Goal: Information Seeking & Learning: Learn about a topic

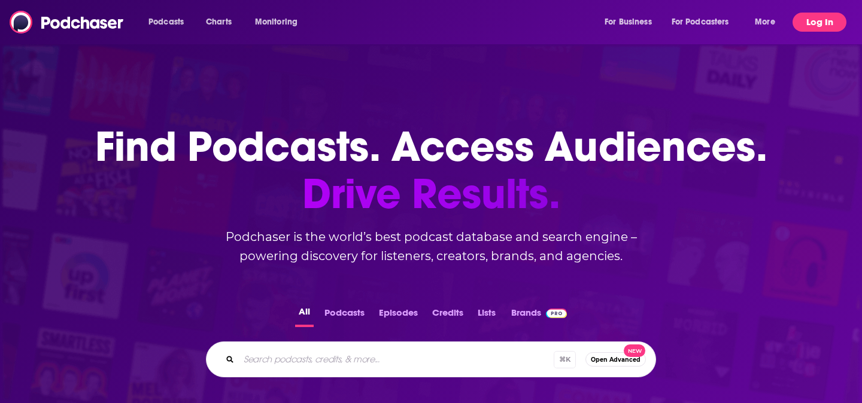
click at [814, 25] on button "Log In" at bounding box center [819, 22] width 54 height 19
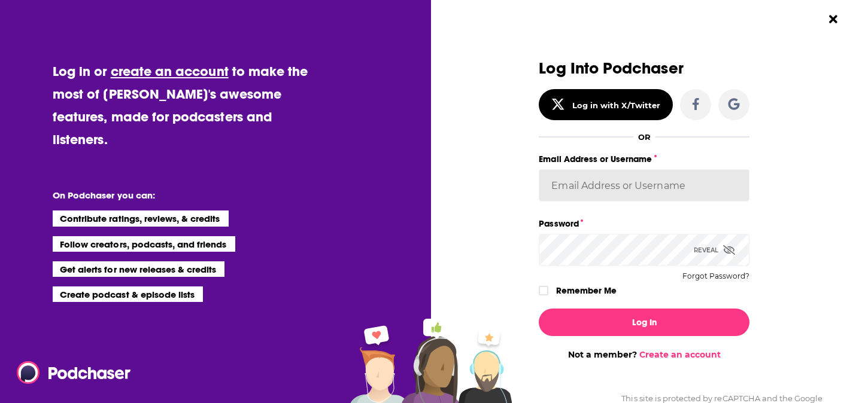
click at [662, 184] on input "Email Address or Username" at bounding box center [644, 185] width 211 height 32
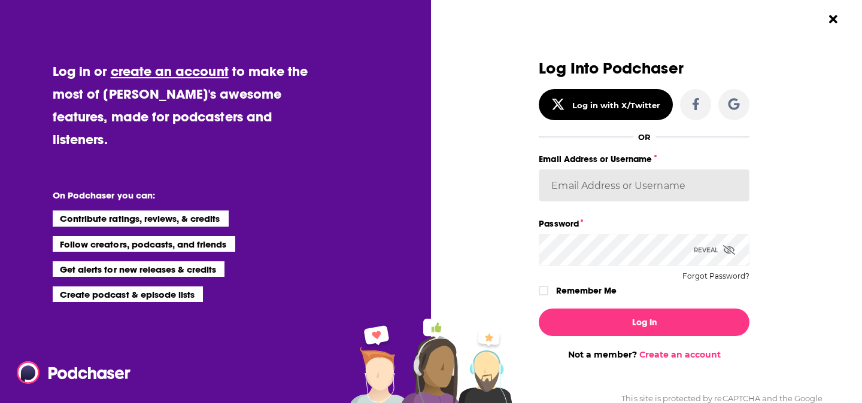
click at [567, 184] on input "Email Address or Username" at bounding box center [644, 185] width 211 height 32
paste input "KrishanaDavis"
type input "KrishanaDavis"
click at [497, 208] on div "Dialog" at bounding box center [433, 210] width 211 height 300
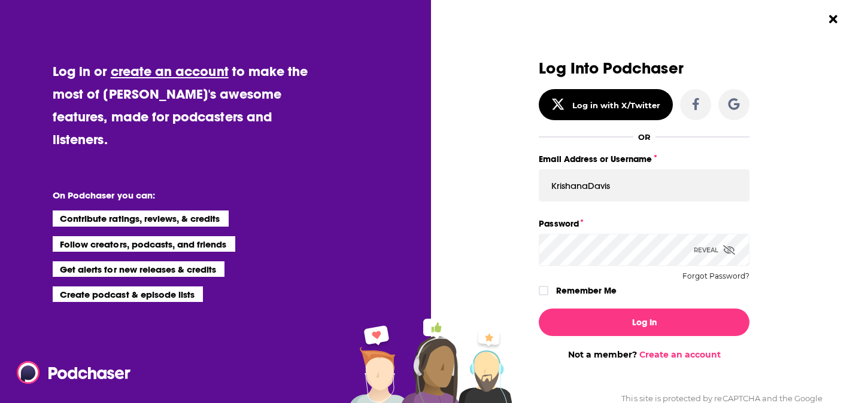
click at [457, 223] on div "Dialog" at bounding box center [433, 210] width 211 height 300
click at [543, 290] on icon "Dialog" at bounding box center [543, 290] width 7 height 7
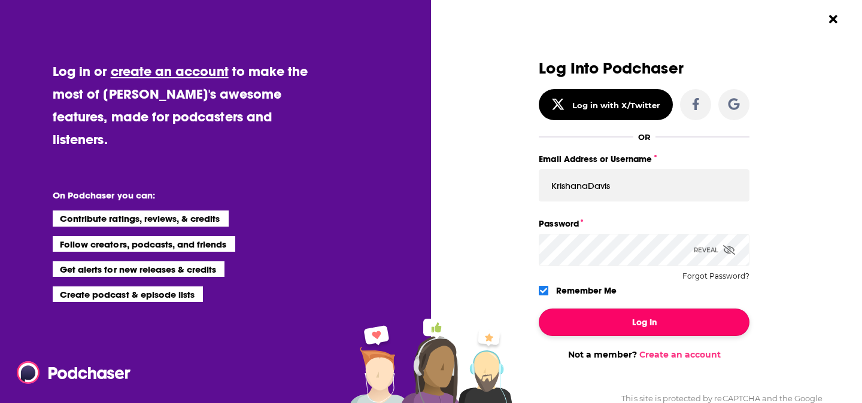
click at [560, 321] on button "Log In" at bounding box center [644, 323] width 211 height 28
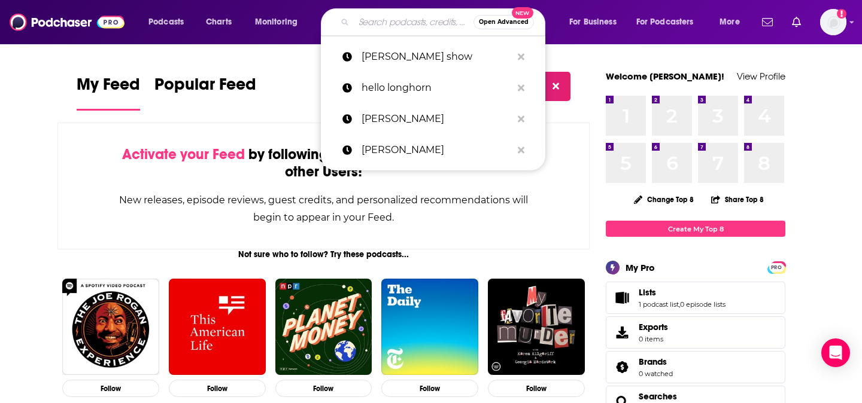
click at [377, 24] on input "Search podcasts, credits, & more..." at bounding box center [414, 22] width 120 height 19
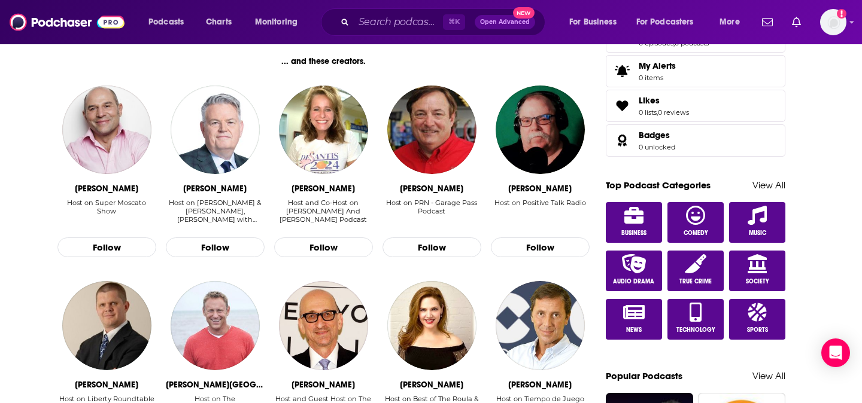
scroll to position [594, 0]
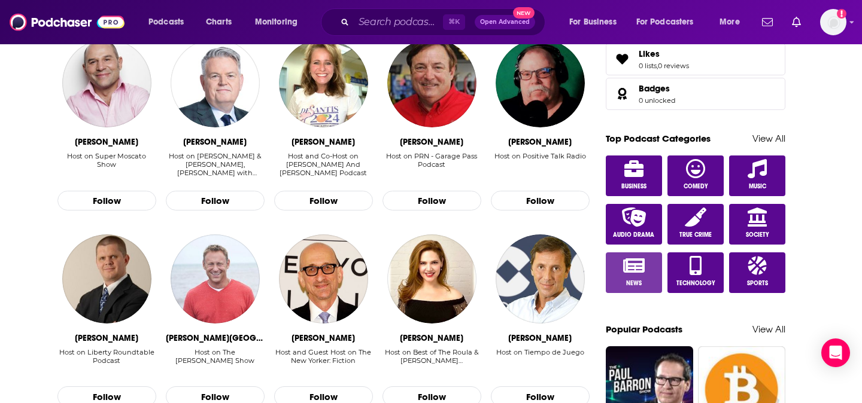
click at [626, 268] on icon at bounding box center [634, 266] width 22 height 14
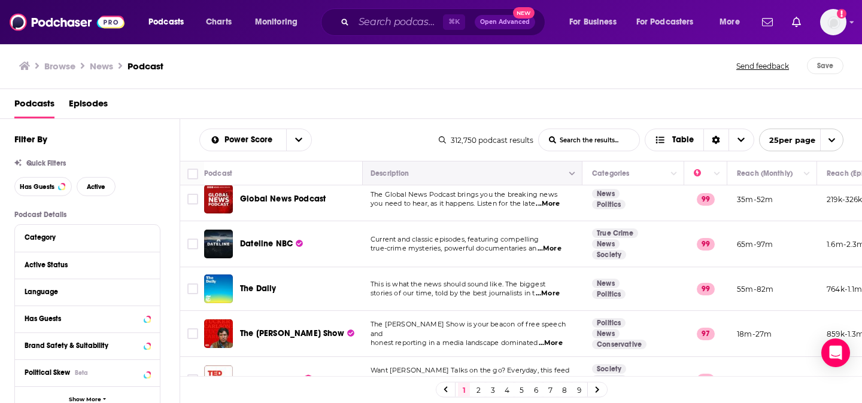
scroll to position [8, 2]
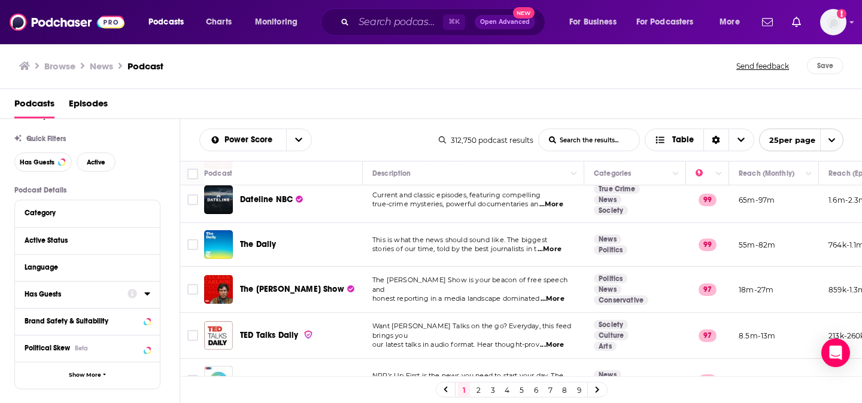
scroll to position [28, 0]
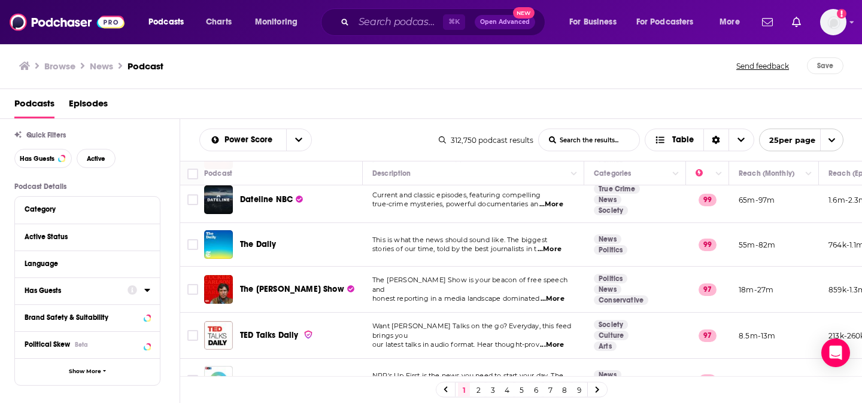
click at [146, 292] on icon at bounding box center [146, 290] width 5 height 3
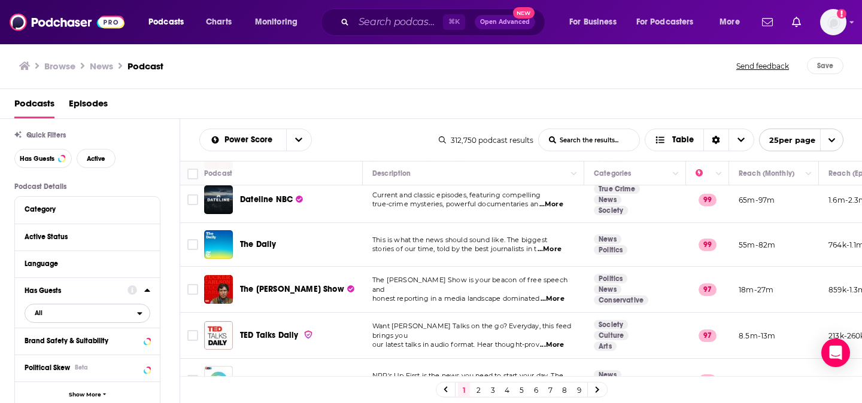
click at [31, 319] on span "All" at bounding box center [81, 313] width 112 height 16
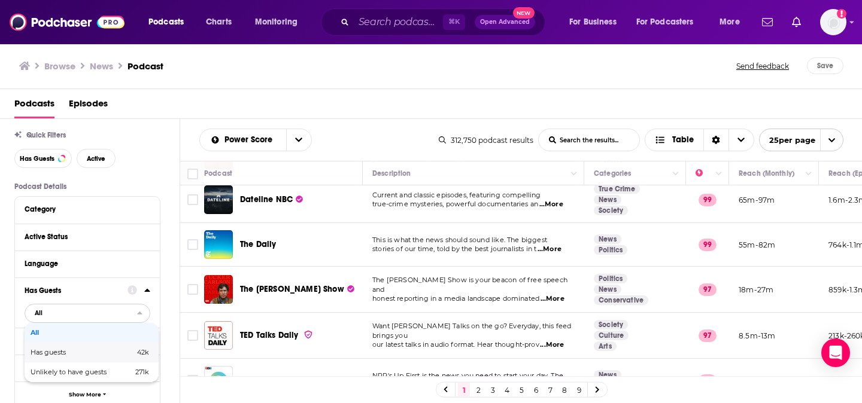
click at [38, 352] on span "Has guests" at bounding box center [65, 352] width 69 height 7
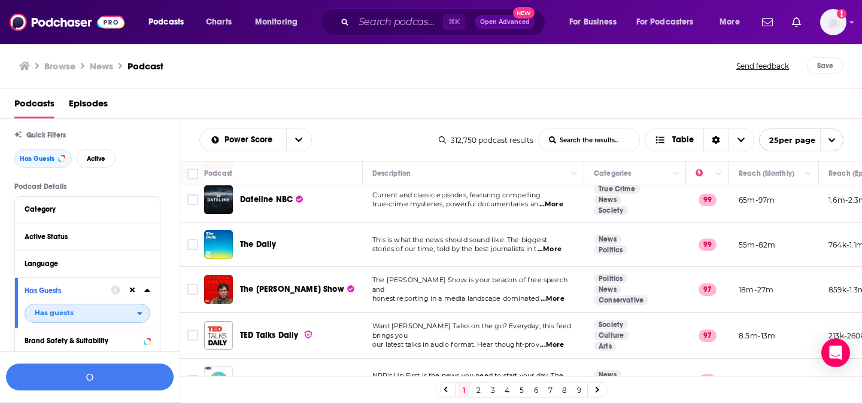
scroll to position [57, 0]
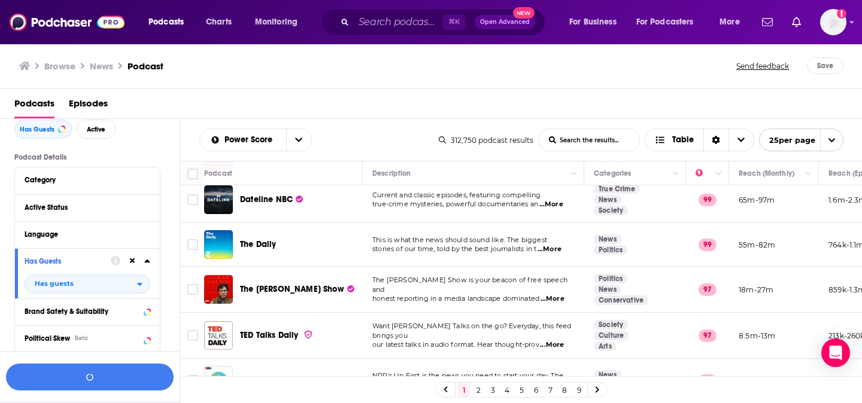
click at [147, 264] on icon at bounding box center [147, 261] width 6 height 10
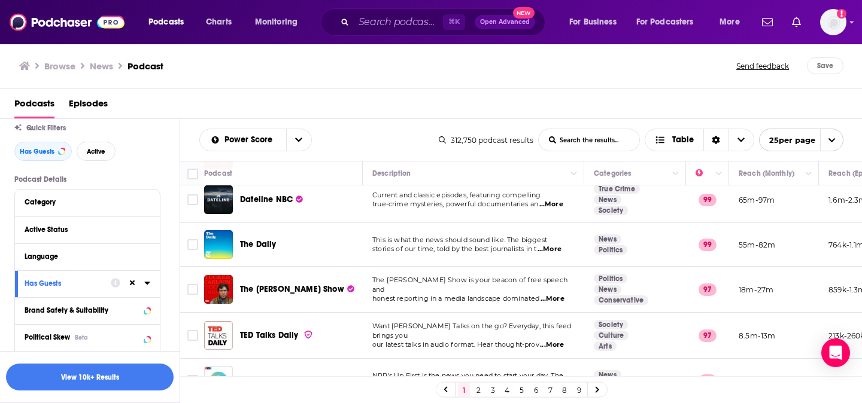
scroll to position [50, 0]
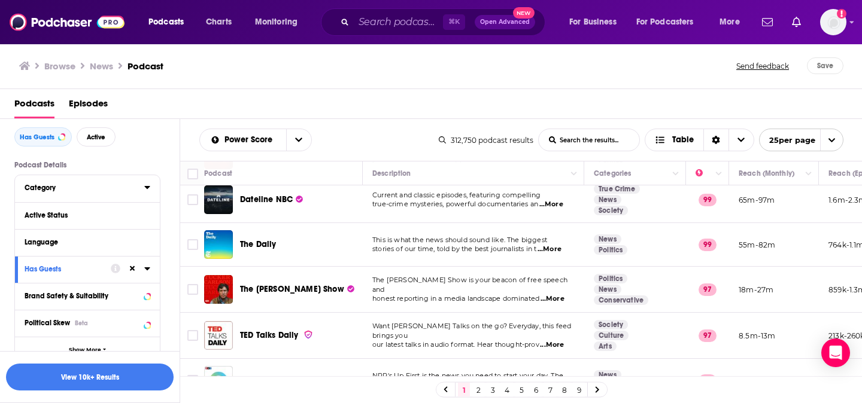
click at [144, 186] on icon at bounding box center [147, 188] width 6 height 10
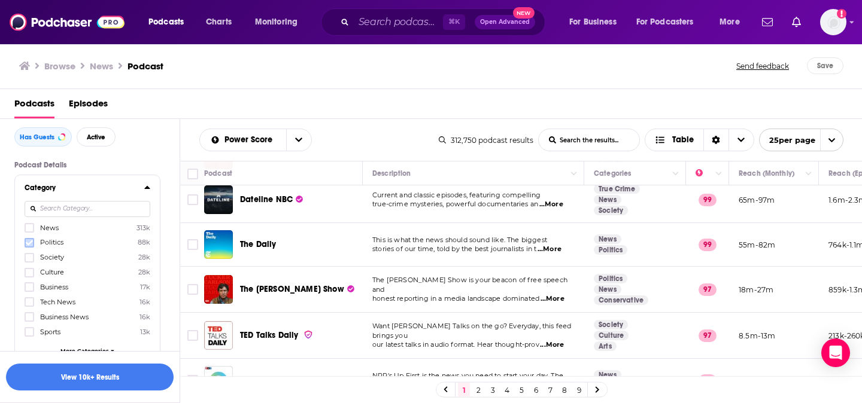
click at [32, 245] on icon at bounding box center [29, 242] width 7 height 7
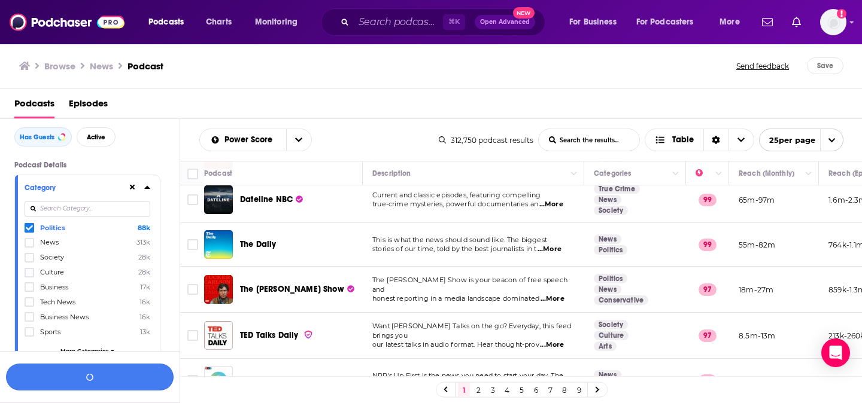
click at [80, 390] on button "button" at bounding box center [90, 377] width 168 height 27
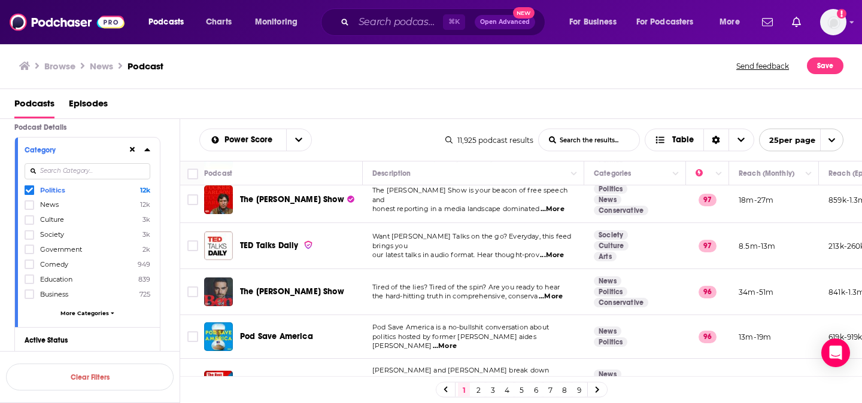
scroll to position [90, 0]
click at [87, 310] on span "More Categories" at bounding box center [84, 310] width 48 height 7
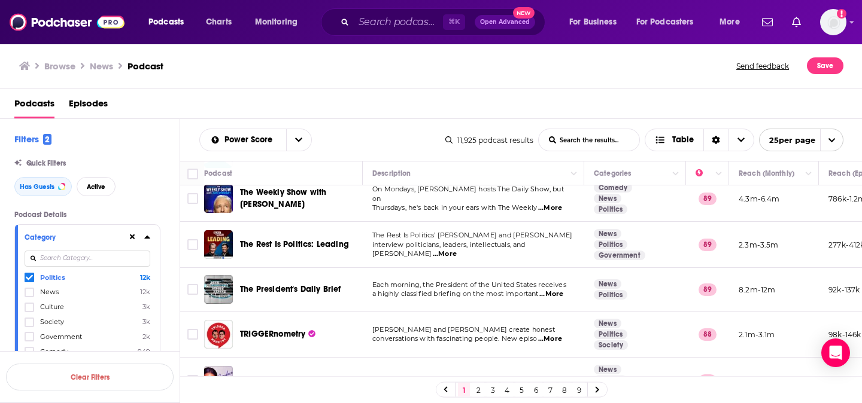
scroll to position [946, 0]
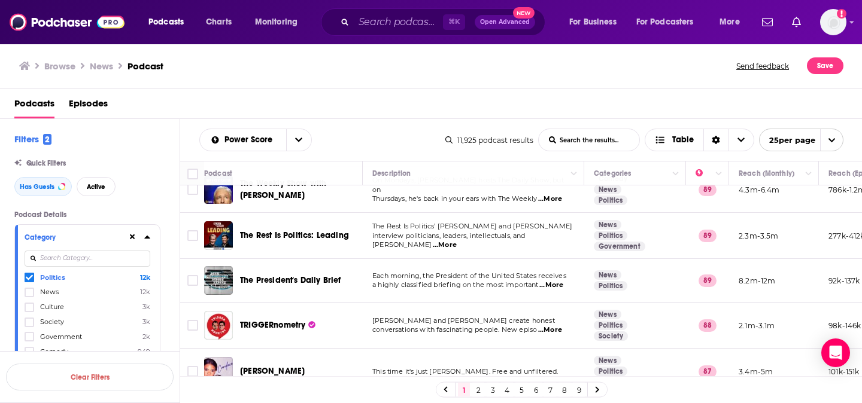
click at [477, 389] on link "2" at bounding box center [478, 390] width 12 height 14
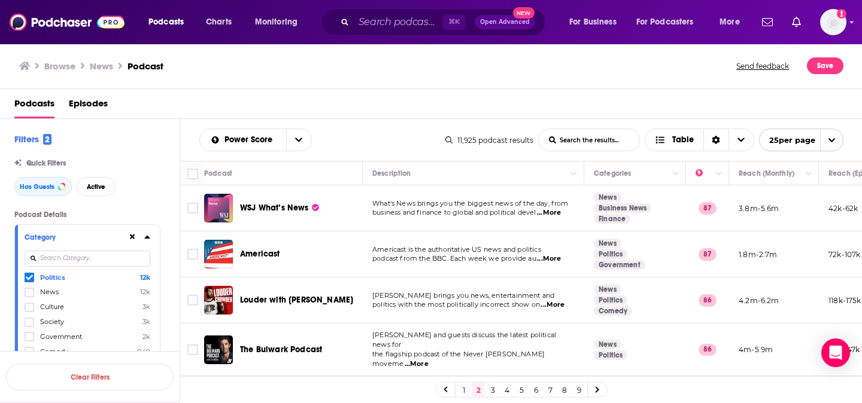
click at [145, 238] on icon at bounding box center [147, 237] width 6 height 10
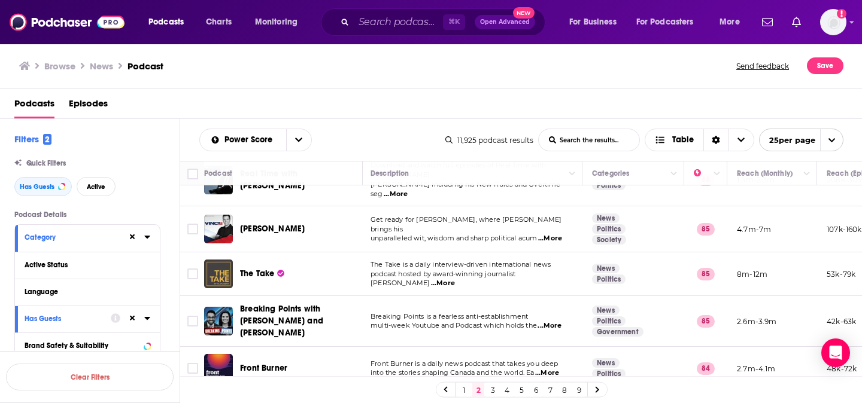
scroll to position [270, 2]
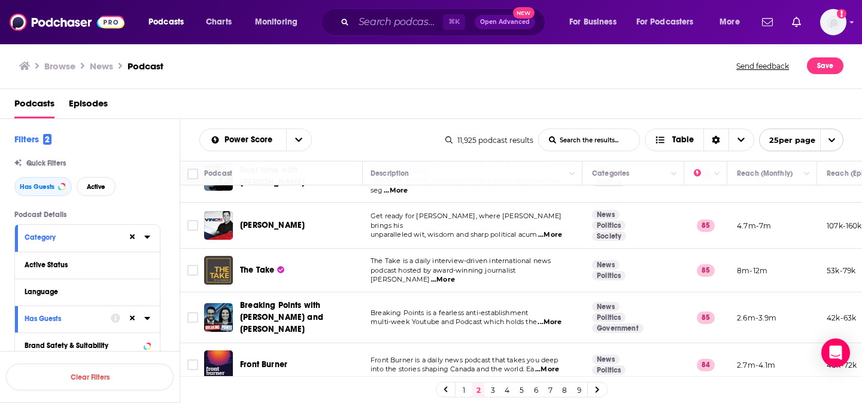
click at [249, 297] on div "Podcasts Charts Monitoring ⌘ K Open Advanced New For Business For Podcasters Mo…" at bounding box center [431, 201] width 862 height 403
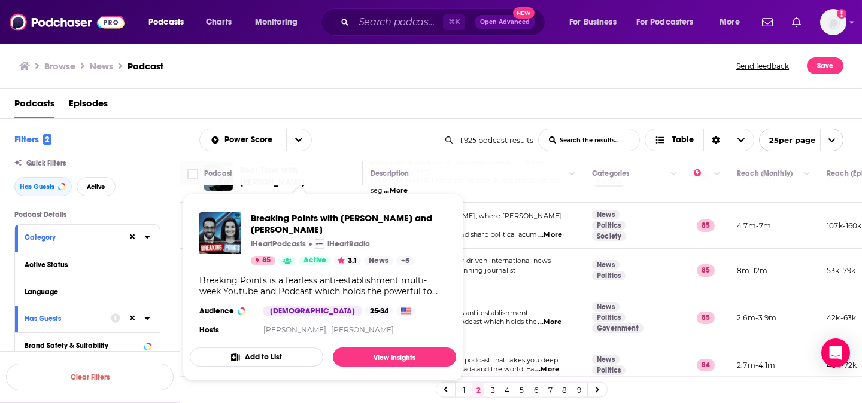
click at [499, 318] on span "multi-week Youtube and Podcast which holds the" at bounding box center [453, 322] width 166 height 8
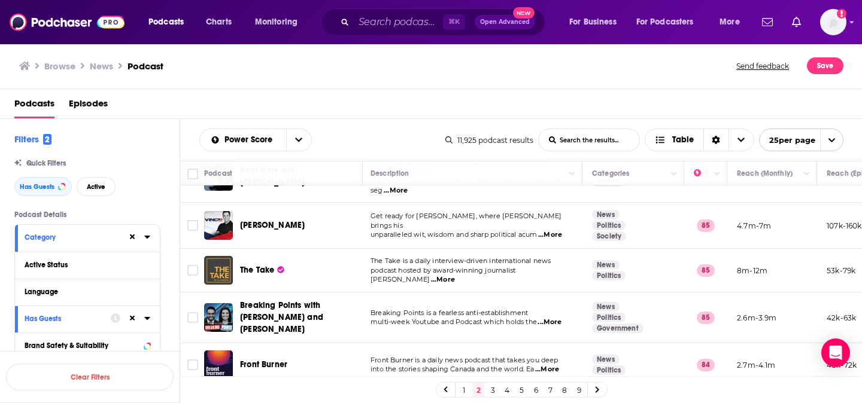
click at [294, 307] on div "Podcasts Charts Monitoring ⌘ K Open Advanced New For Business For Podcasters Mo…" at bounding box center [431, 201] width 862 height 403
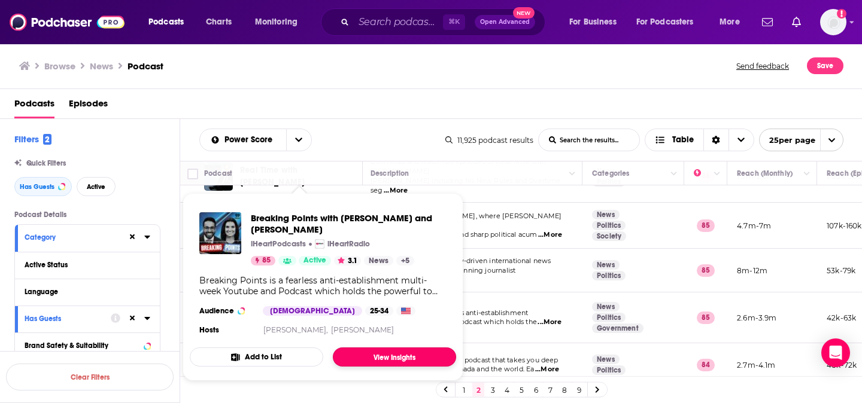
click at [381, 348] on link "View Insights" at bounding box center [394, 357] width 123 height 19
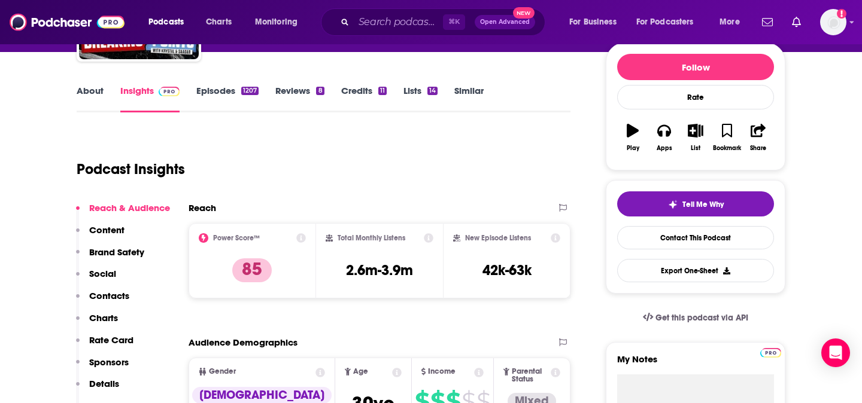
scroll to position [138, 0]
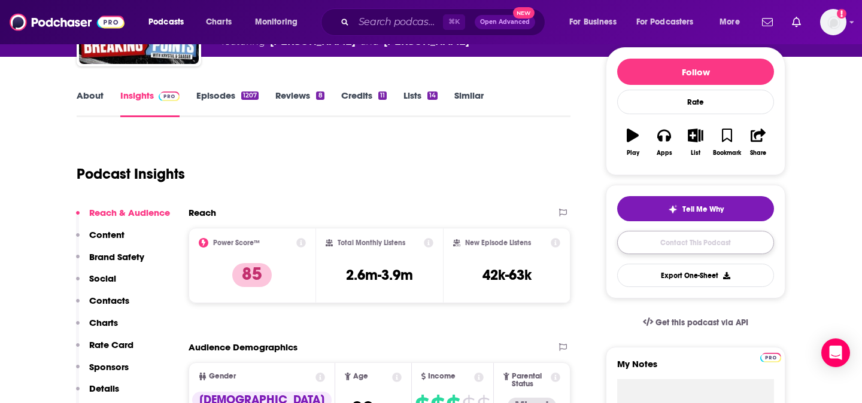
click at [694, 252] on link "Contact This Podcast" at bounding box center [695, 242] width 157 height 23
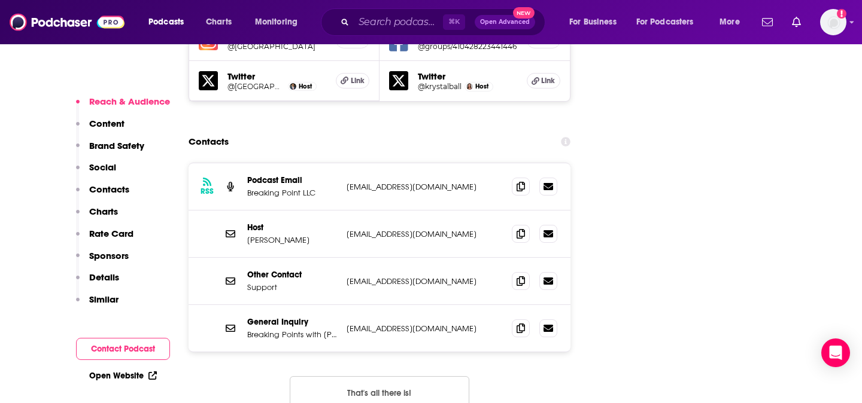
scroll to position [1483, 0]
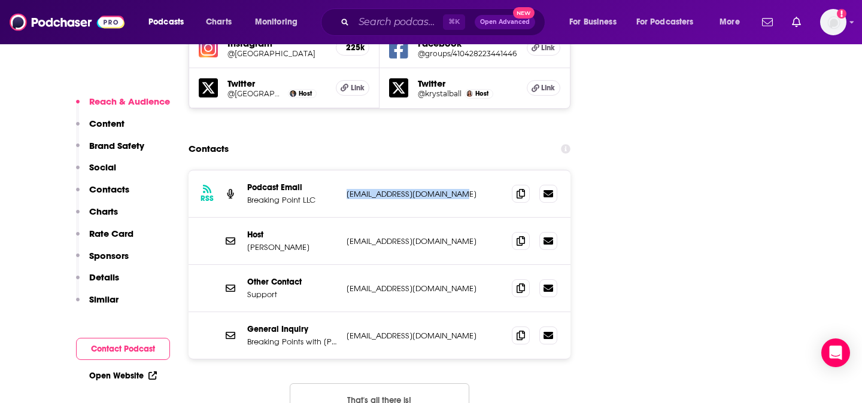
drag, startPoint x: 472, startPoint y: 141, endPoint x: 342, endPoint y: 135, distance: 130.6
click at [342, 171] on div "RSS Podcast Email Breaking Point LLC [EMAIL_ADDRESS][DOMAIN_NAME] [EMAIL_ADDRES…" at bounding box center [380, 194] width 382 height 47
copy p "[EMAIL_ADDRESS][DOMAIN_NAME]"
click at [354, 236] on p "[EMAIL_ADDRESS][DOMAIN_NAME]" at bounding box center [424, 241] width 156 height 10
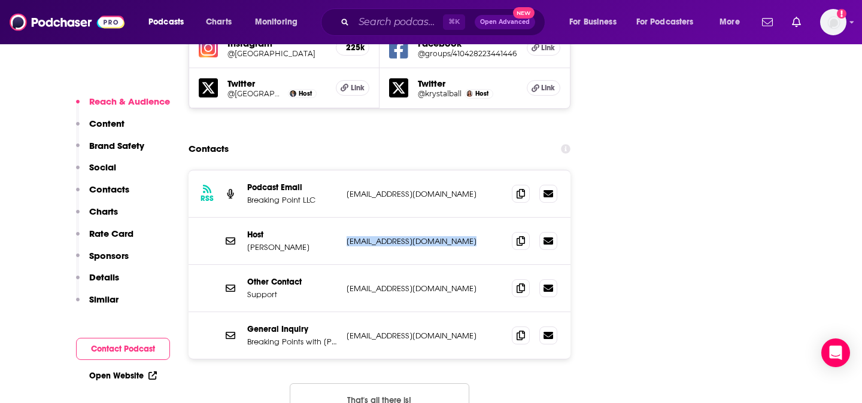
click at [354, 236] on p "[EMAIL_ADDRESS][DOMAIN_NAME]" at bounding box center [424, 241] width 156 height 10
copy div "[EMAIL_ADDRESS][DOMAIN_NAME] [EMAIL_ADDRESS][DOMAIN_NAME]"
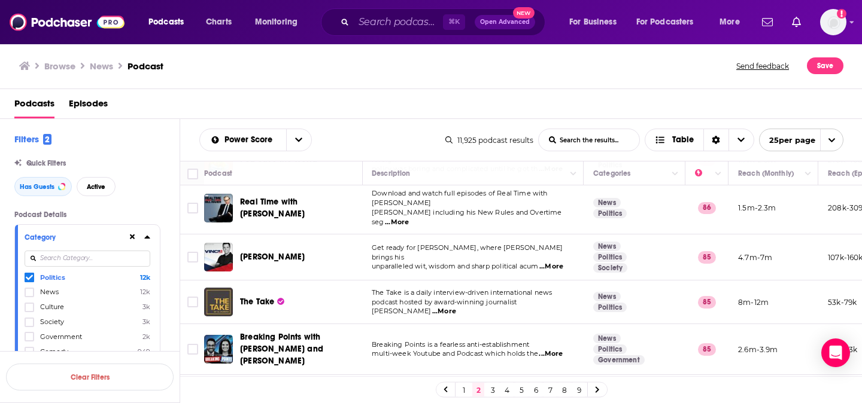
scroll to position [227, 1]
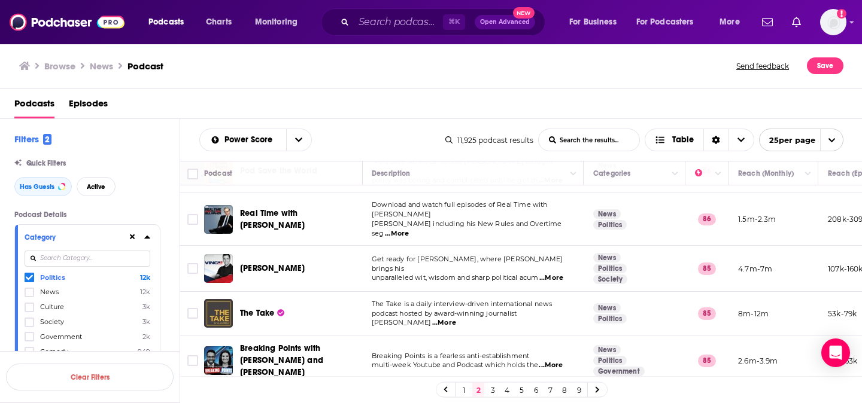
click at [425, 220] on span "[PERSON_NAME] including his New Rules and Overtime seg" at bounding box center [467, 229] width 190 height 18
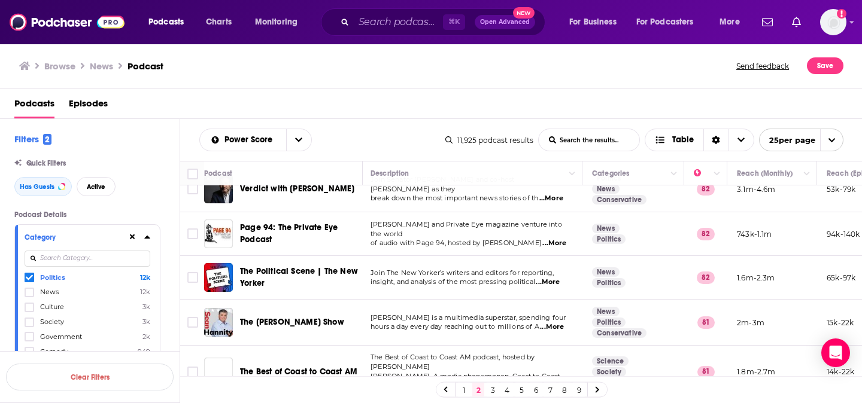
scroll to position [932, 2]
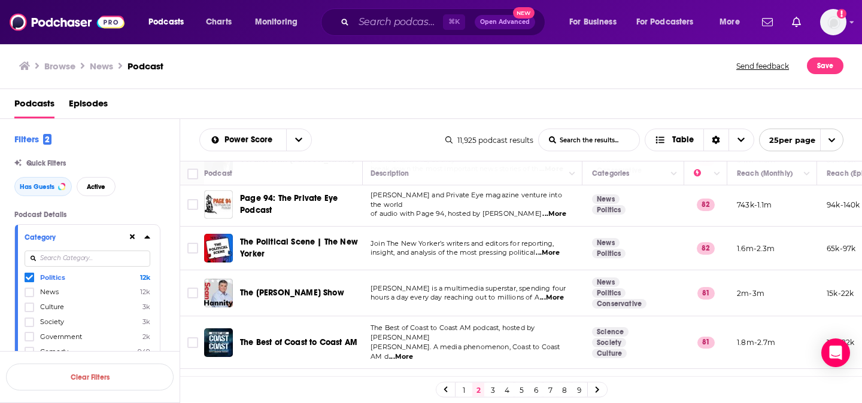
click at [491, 390] on link "3" at bounding box center [493, 390] width 12 height 14
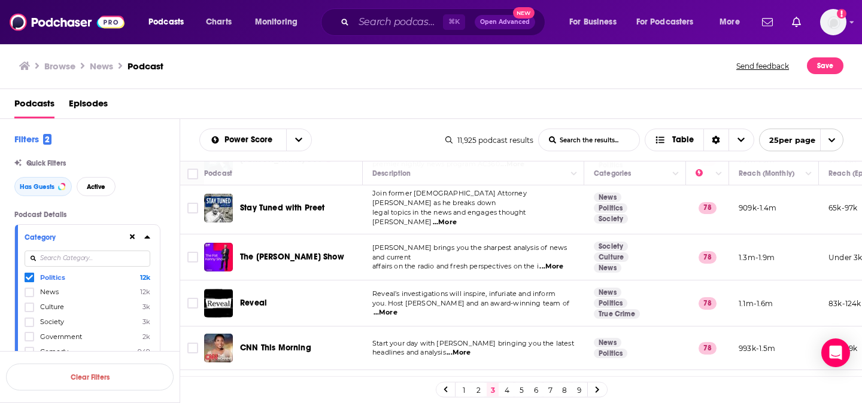
scroll to position [934, 0]
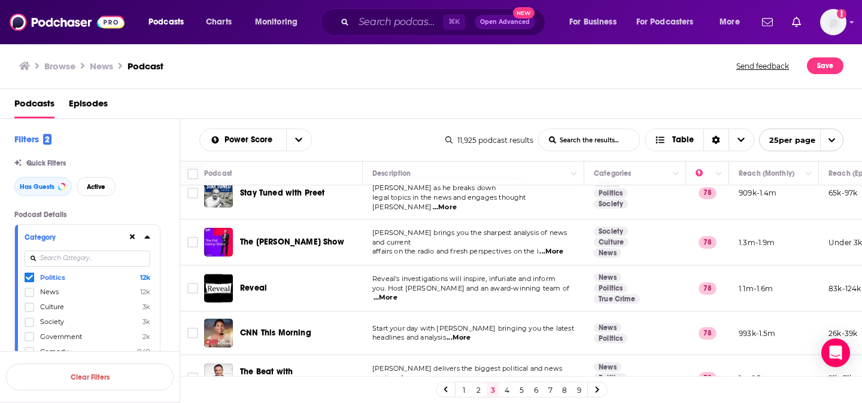
click at [509, 390] on link "4" at bounding box center [507, 390] width 12 height 14
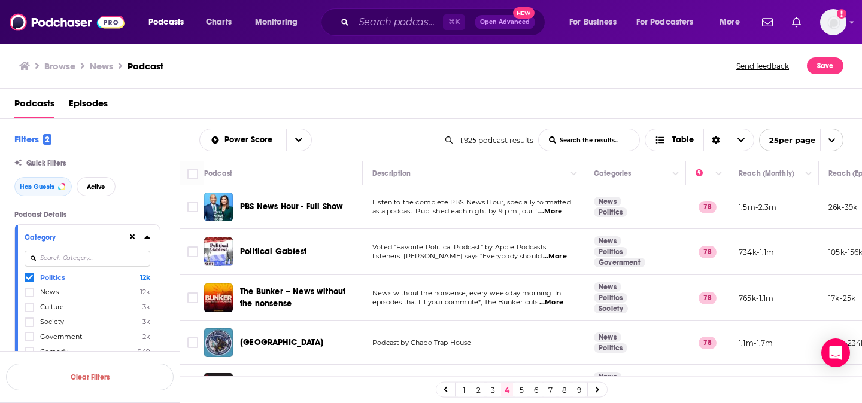
click at [146, 238] on icon at bounding box center [146, 237] width 5 height 3
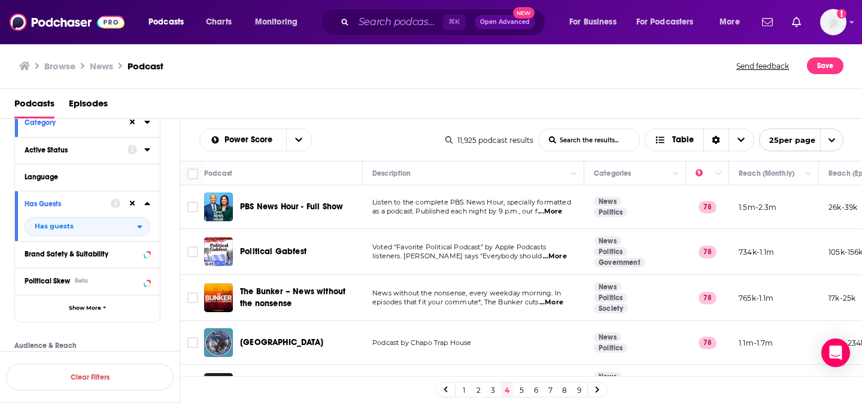
scroll to position [115, 0]
click at [54, 278] on span "Political Skew" at bounding box center [47, 280] width 45 height 8
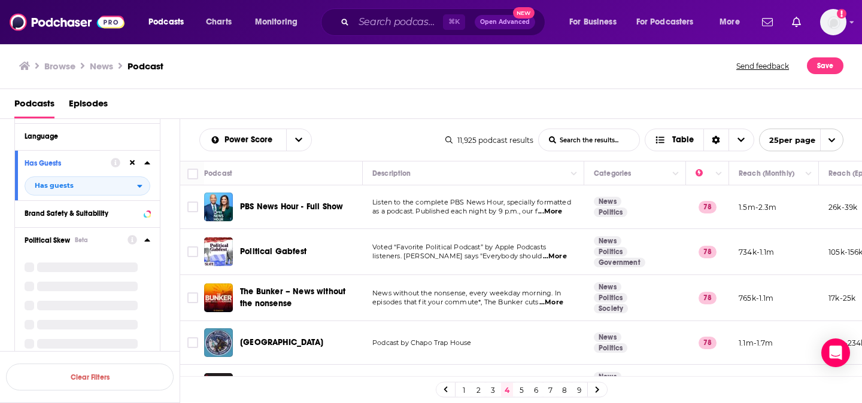
scroll to position [156, 0]
click at [22, 285] on div "Political Skew Beta High Left Skew 662 Medium Left Skew 1k Low Left Skew 166 Ne…" at bounding box center [87, 305] width 145 height 157
click at [27, 278] on icon at bounding box center [29, 279] width 7 height 7
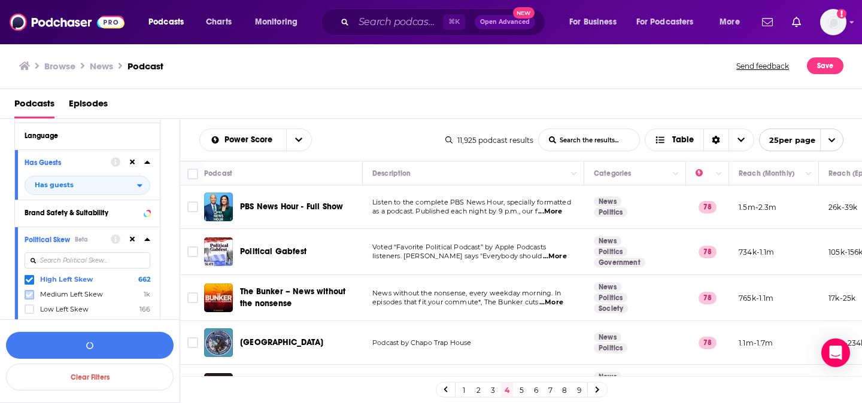
click at [28, 297] on icon at bounding box center [29, 294] width 7 height 5
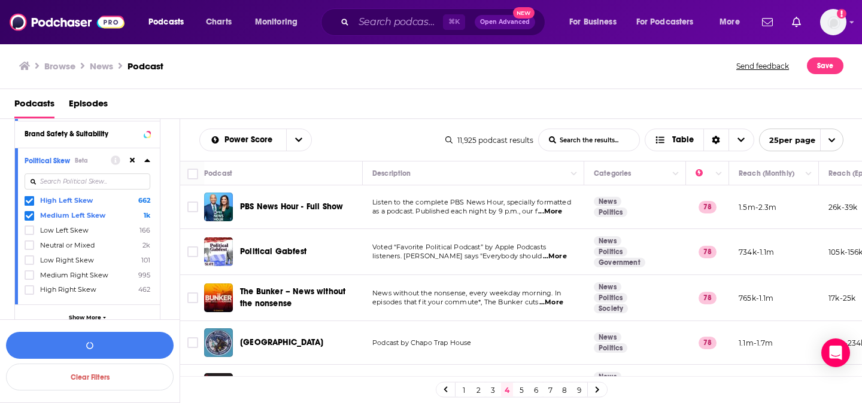
scroll to position [241, 0]
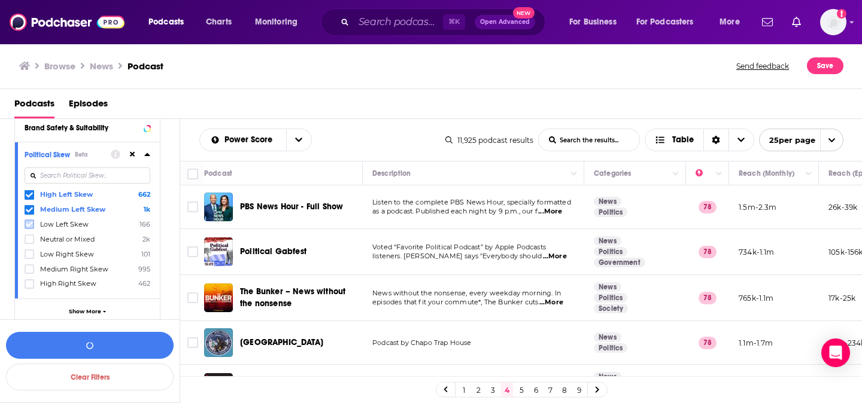
click at [27, 223] on icon at bounding box center [29, 224] width 7 height 7
click at [28, 242] on icon at bounding box center [29, 239] width 7 height 7
click at [77, 346] on button "View 4k Results" at bounding box center [90, 345] width 168 height 27
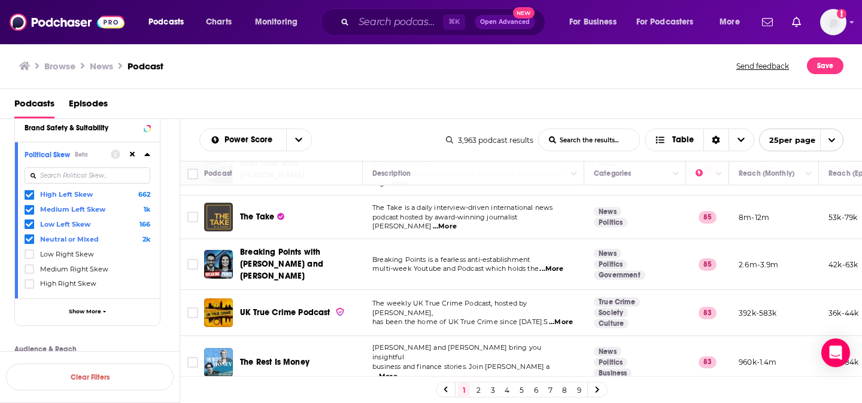
scroll to position [934, 0]
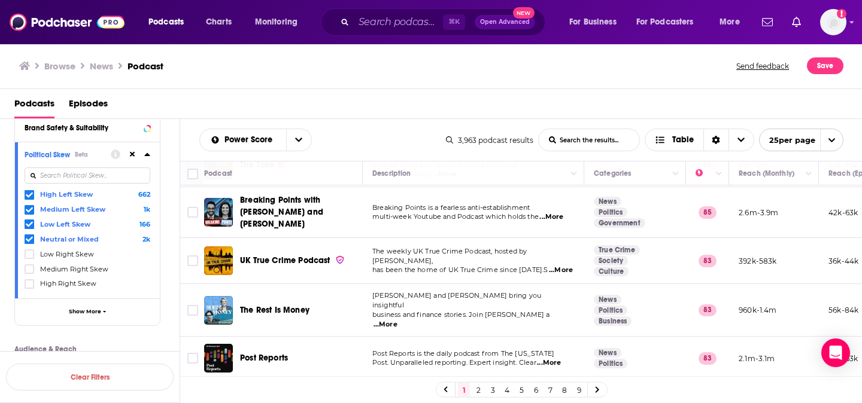
click at [477, 389] on link "2" at bounding box center [478, 390] width 12 height 14
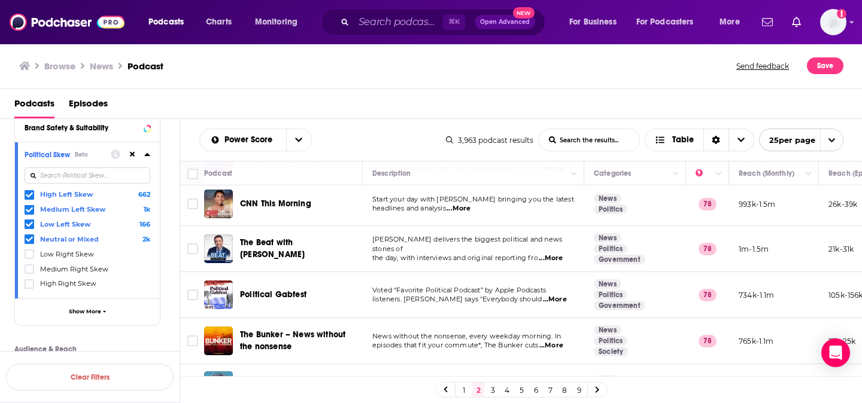
scroll to position [932, 0]
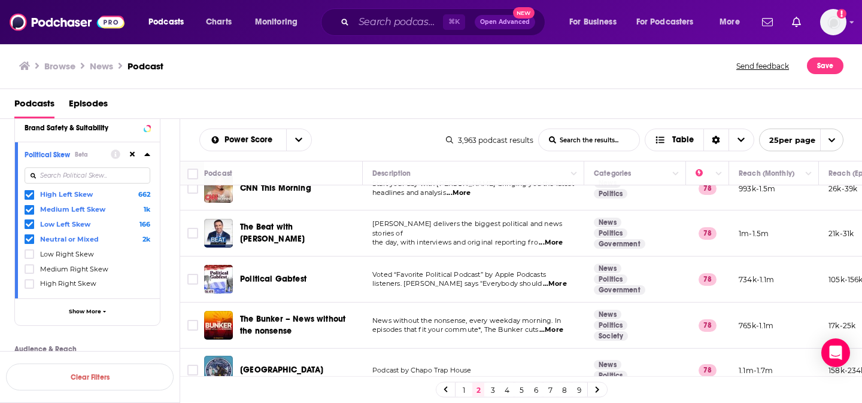
click at [493, 386] on link "3" at bounding box center [493, 390] width 12 height 14
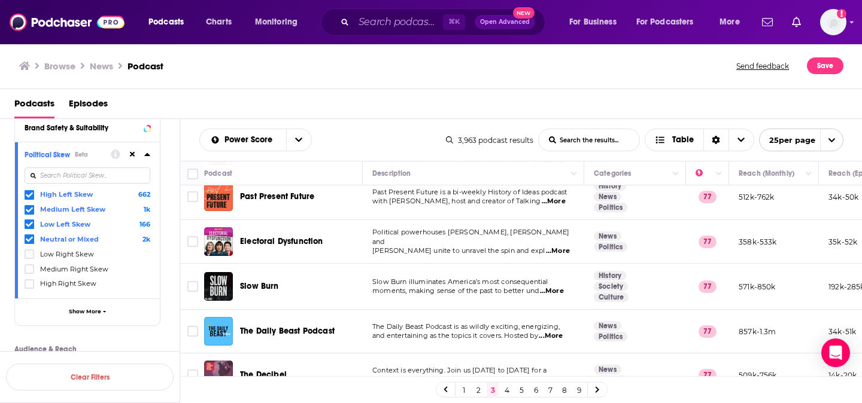
scroll to position [332, 0]
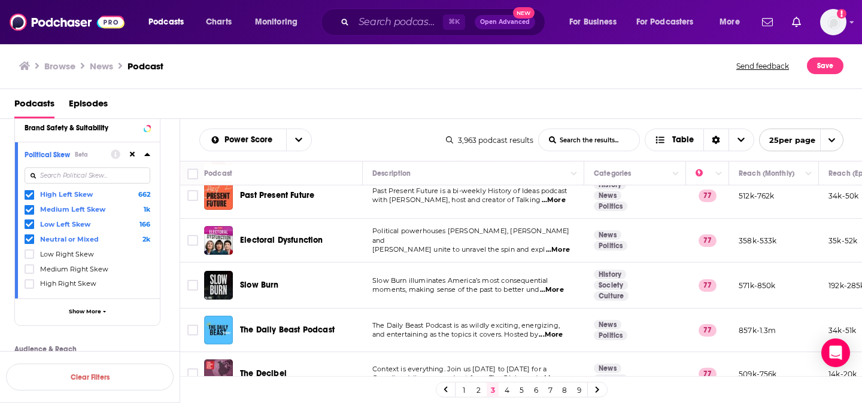
click at [559, 286] on span "...More" at bounding box center [552, 290] width 24 height 10
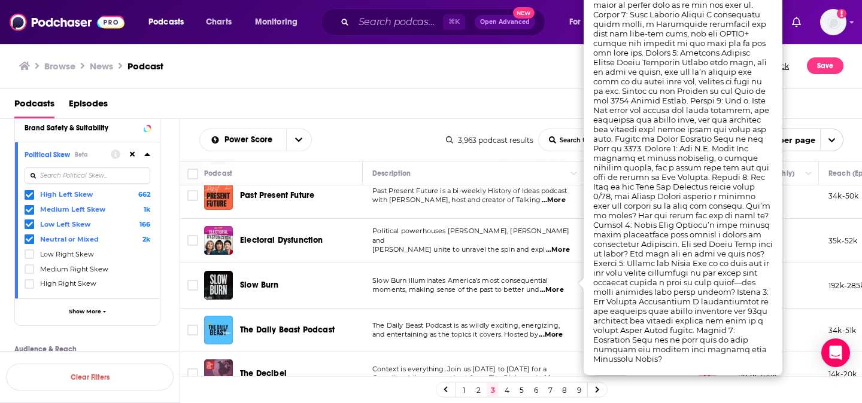
click at [559, 285] on span "...More" at bounding box center [552, 290] width 24 height 10
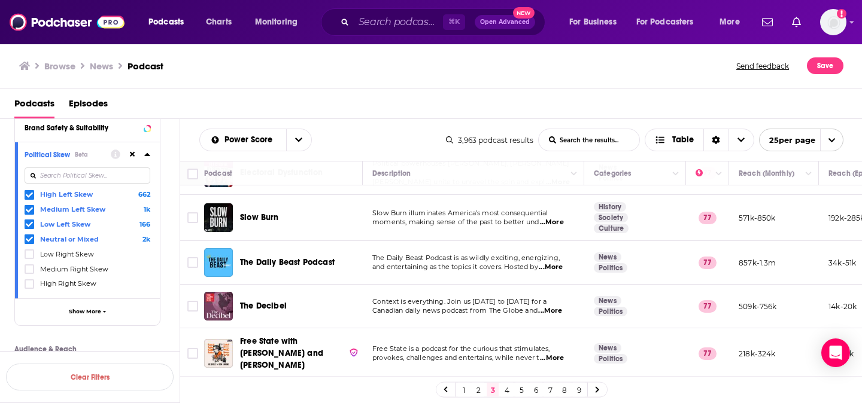
scroll to position [399, 0]
click at [562, 263] on span "...More" at bounding box center [551, 268] width 24 height 10
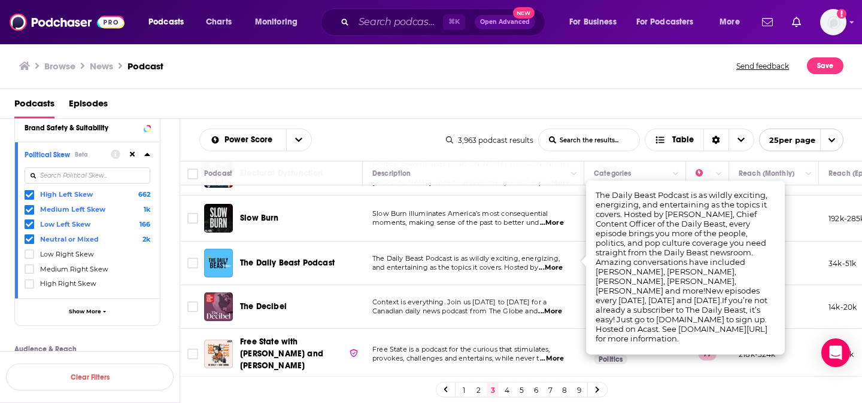
click at [551, 263] on span "...More" at bounding box center [551, 268] width 24 height 10
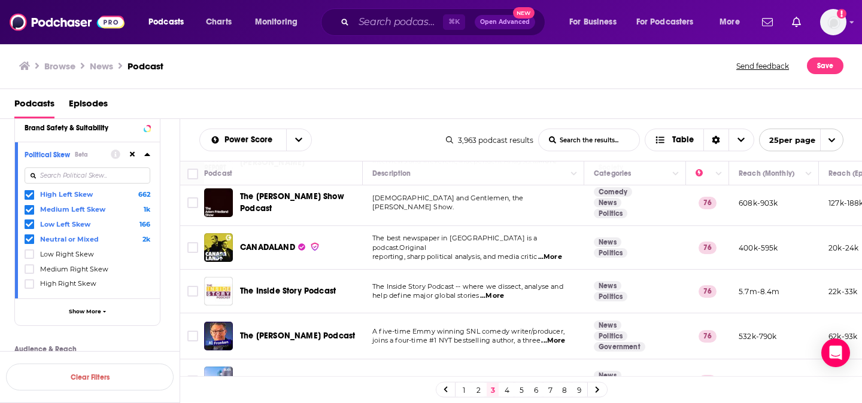
scroll to position [811, 0]
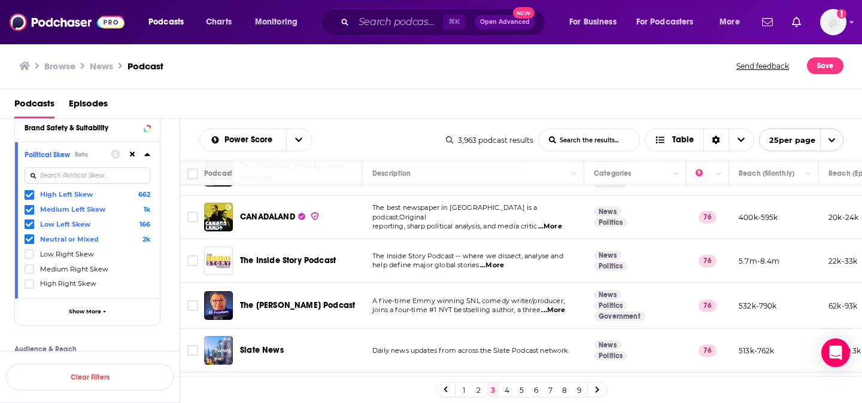
click at [557, 306] on span "...More" at bounding box center [553, 311] width 24 height 10
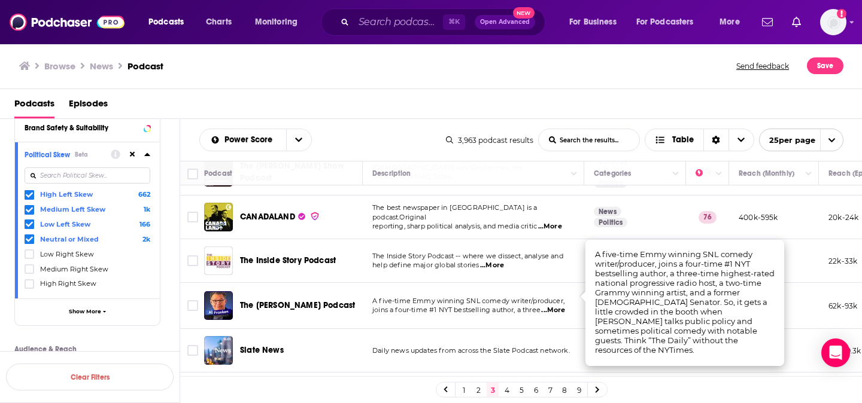
click at [547, 297] on span "A five-time Emmy winning SNL comedy writer/producer," at bounding box center [468, 301] width 192 height 8
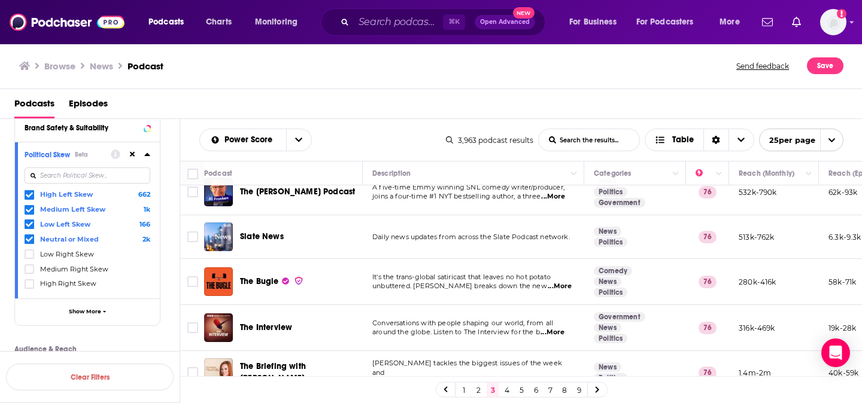
scroll to position [927, 0]
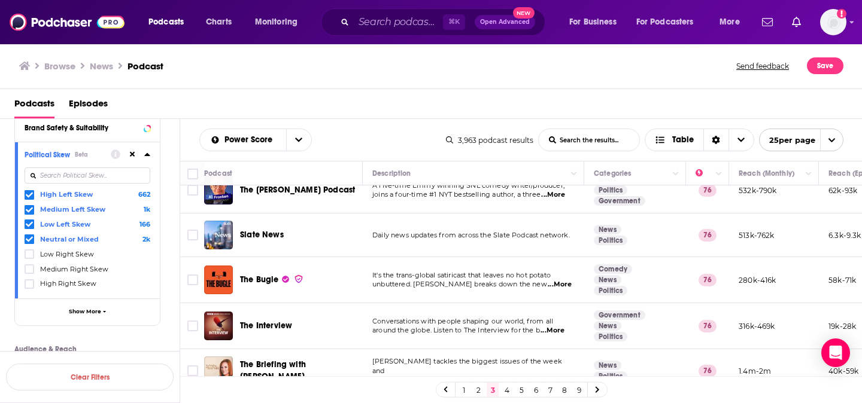
click at [506, 391] on link "4" at bounding box center [507, 390] width 12 height 14
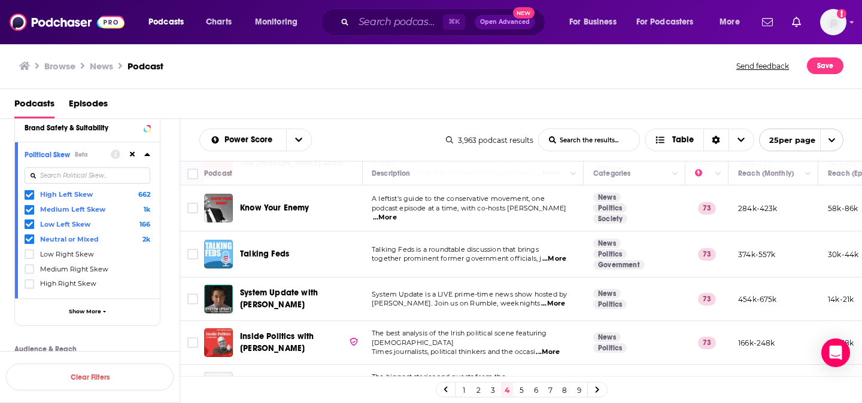
scroll to position [932, 1]
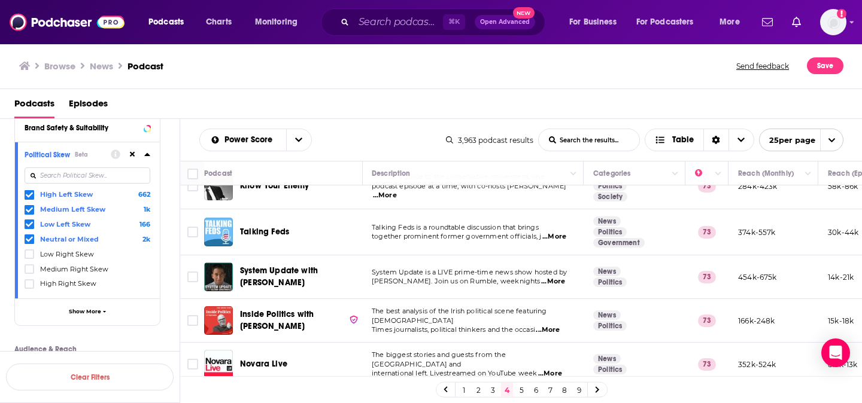
click at [520, 391] on link "5" at bounding box center [521, 390] width 12 height 14
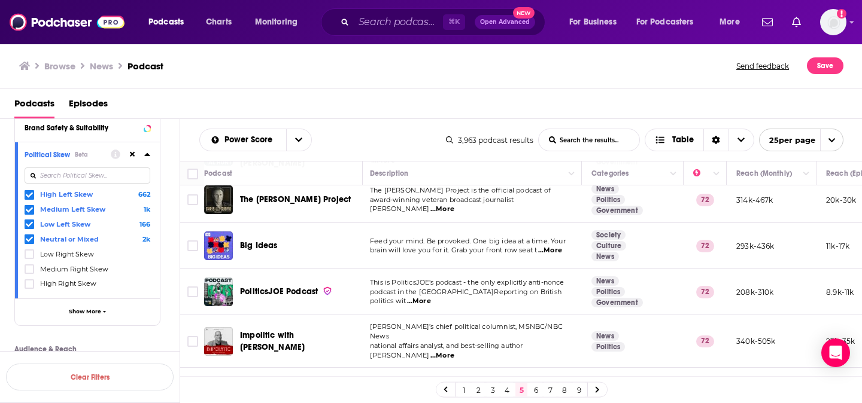
scroll to position [944, 2]
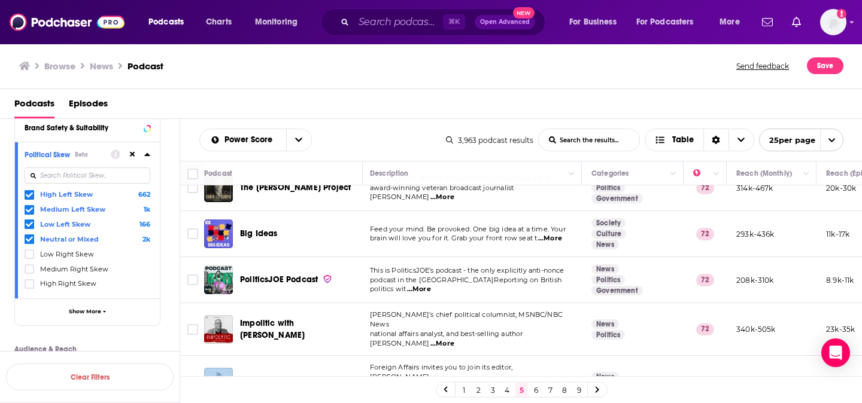
click at [535, 390] on link "6" at bounding box center [536, 390] width 12 height 14
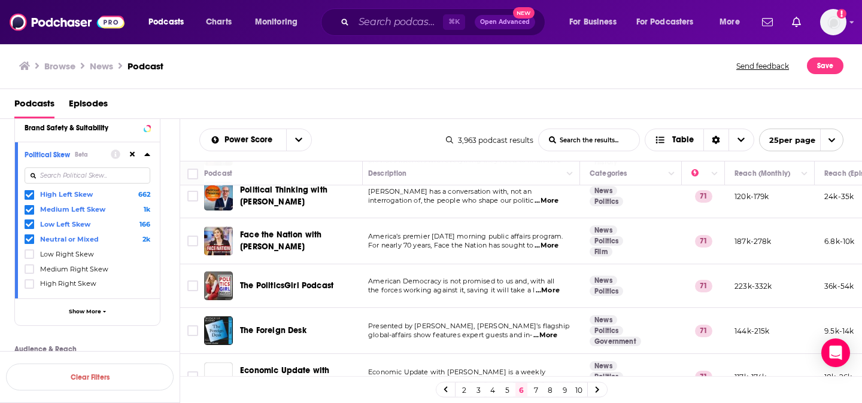
scroll to position [381, 0]
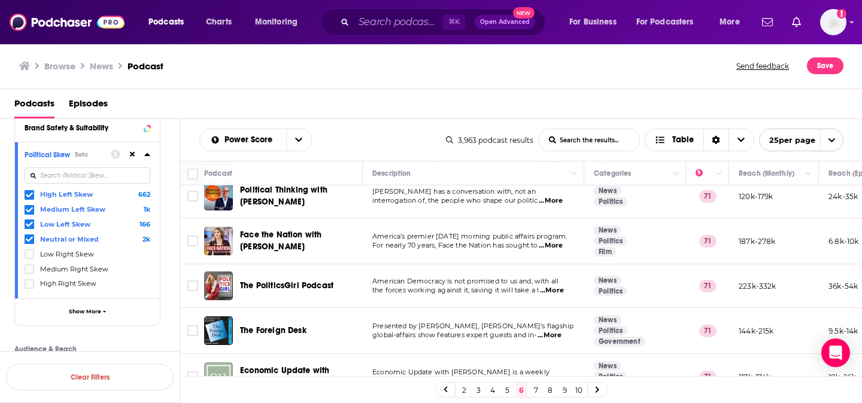
click at [551, 286] on span "...More" at bounding box center [552, 291] width 24 height 10
click at [500, 287] on span "the forces working against it, saving it will take a l" at bounding box center [455, 290] width 166 height 8
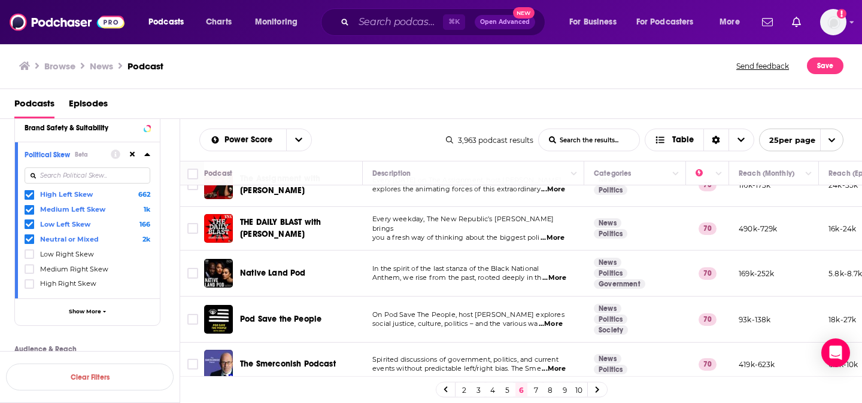
scroll to position [941, 0]
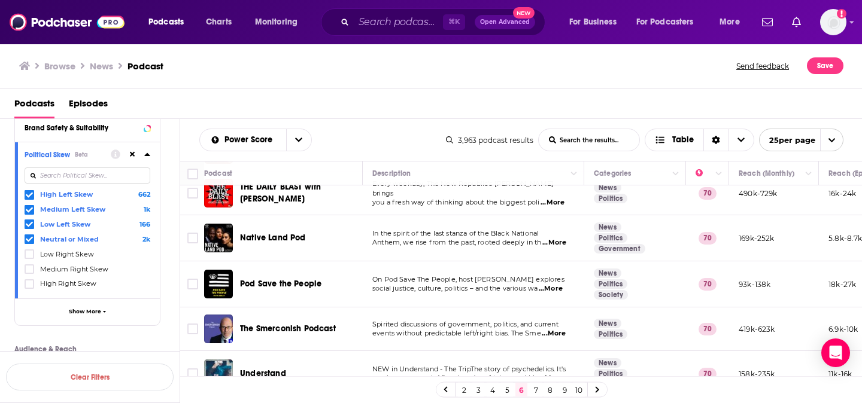
click at [535, 391] on link "7" at bounding box center [536, 390] width 12 height 14
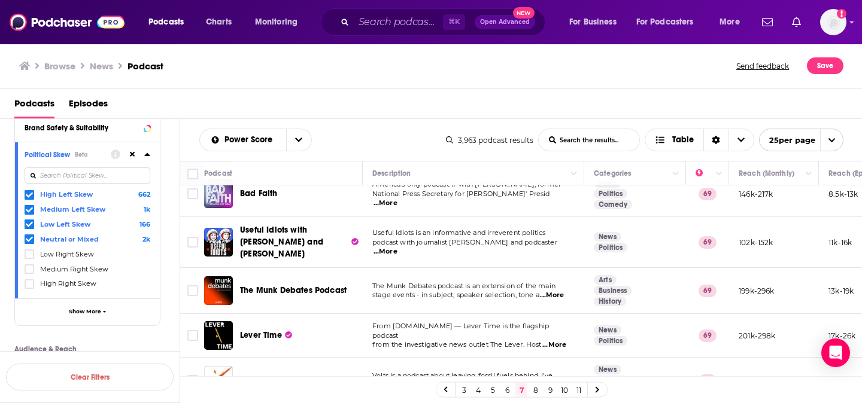
scroll to position [939, 0]
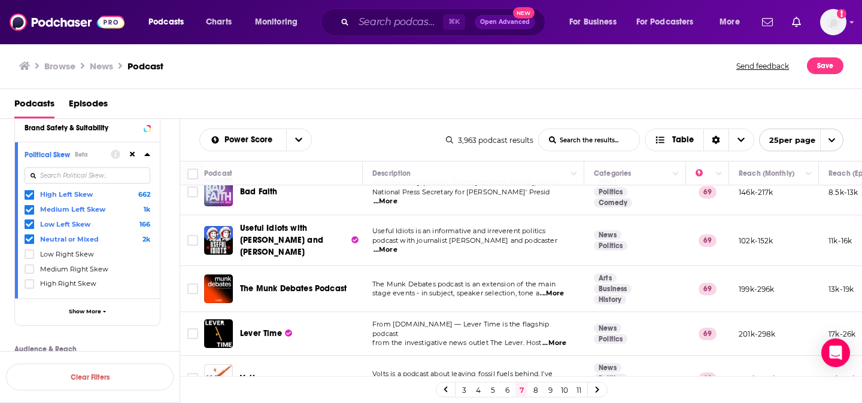
click at [555, 339] on span "...More" at bounding box center [554, 344] width 24 height 10
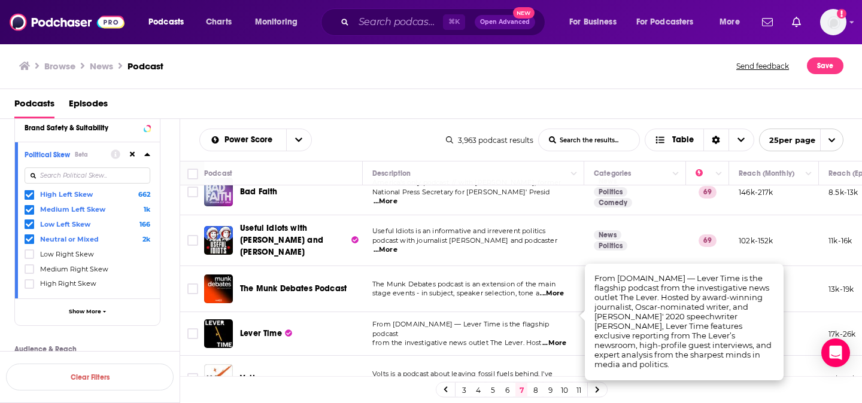
click at [556, 339] on span "...More" at bounding box center [554, 344] width 24 height 10
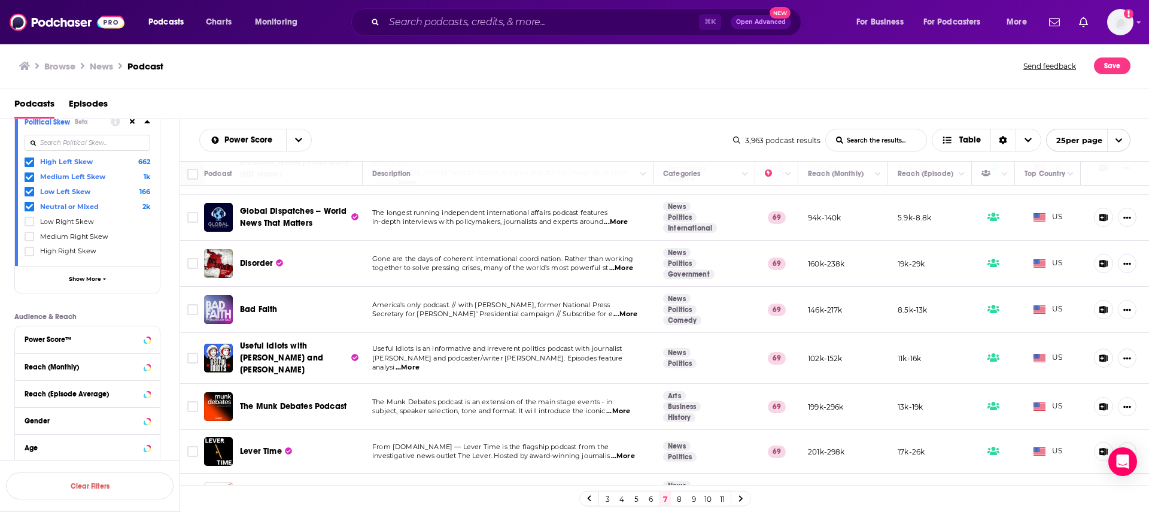
scroll to position [274, 0]
